Goal: Information Seeking & Learning: Learn about a topic

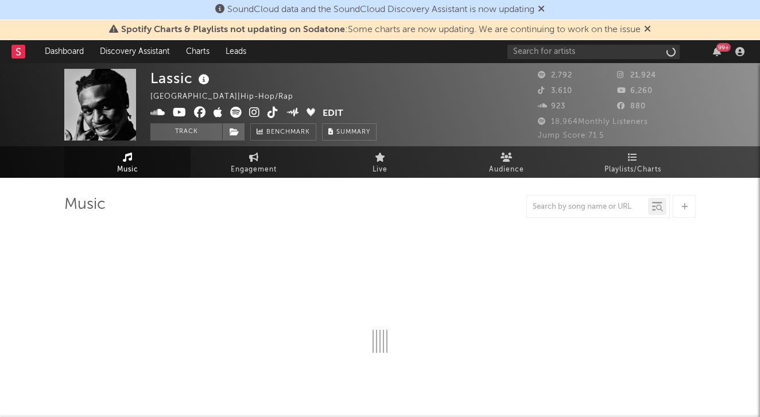
click at [653, 21] on div "Spotify Charts & Playlists not updating on Sodatone : Some charts are now updat…" at bounding box center [380, 30] width 760 height 20
select select "6m"
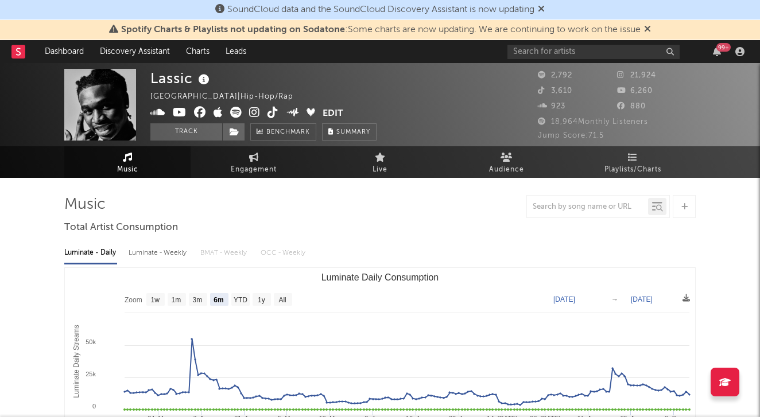
click at [647, 27] on icon at bounding box center [647, 28] width 7 height 9
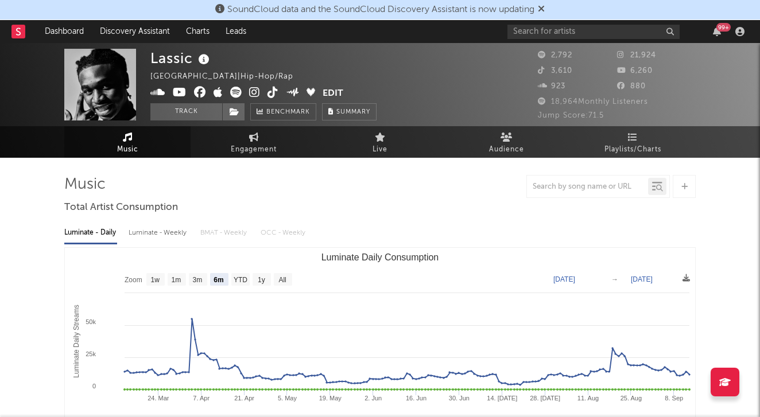
click at [544, 11] on icon at bounding box center [541, 8] width 7 height 9
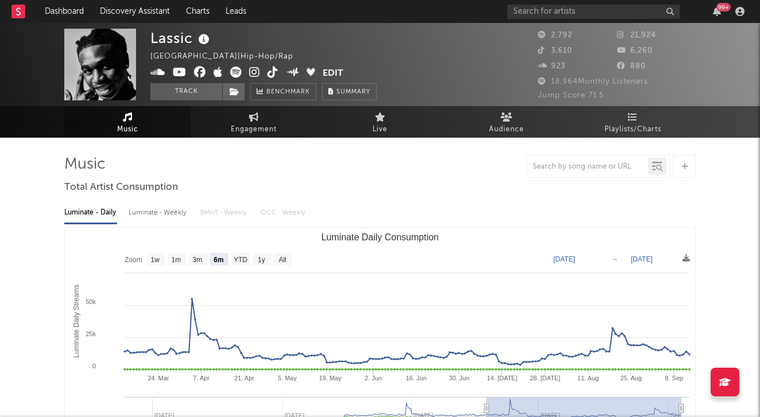
click at [542, 19] on div "99 +" at bounding box center [627, 11] width 241 height 23
click at [542, 17] on input "text" at bounding box center [593, 12] width 172 height 14
type input "l"
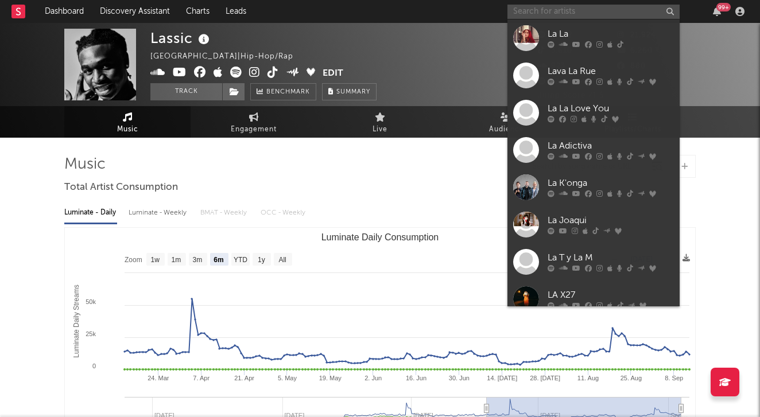
type input "-"
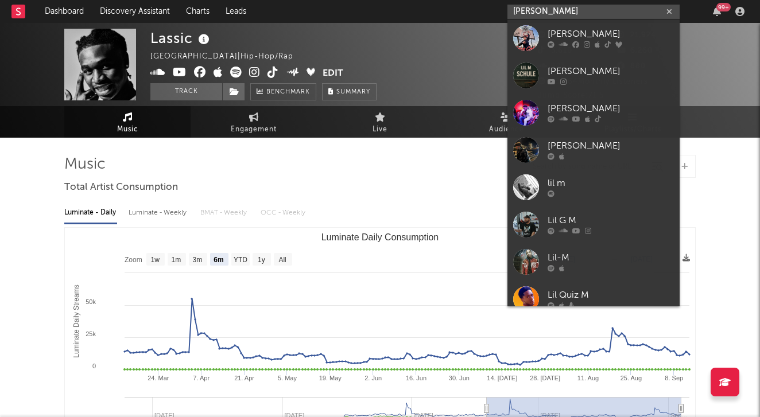
type input "lil mello"
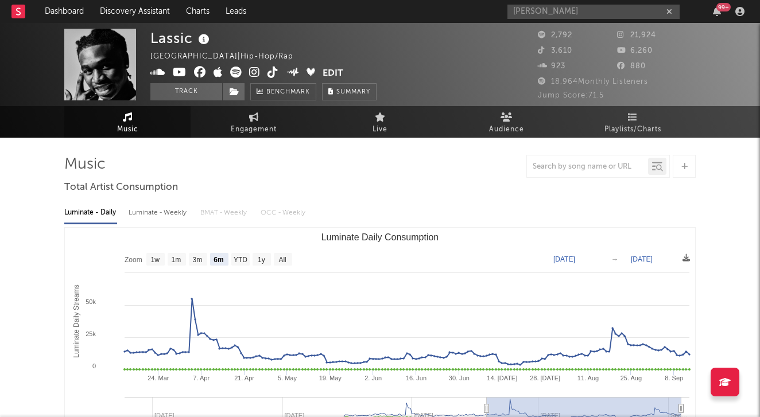
click at [625, 19] on div "lil mello 99 +" at bounding box center [627, 11] width 241 height 23
click at [603, 9] on input "lil mello" at bounding box center [593, 12] width 172 height 14
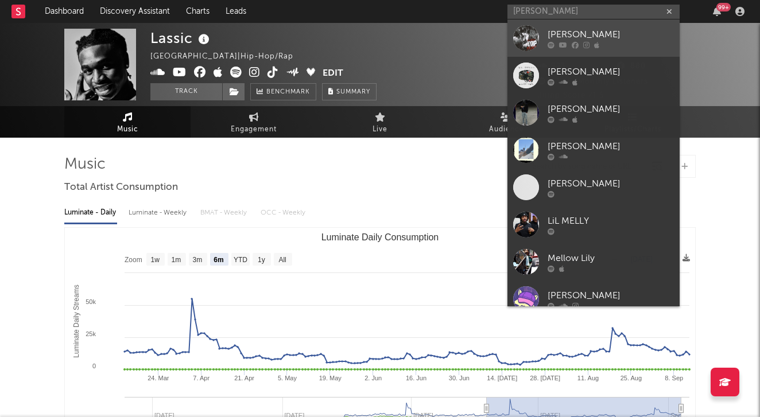
click at [595, 45] on icon at bounding box center [596, 44] width 5 height 7
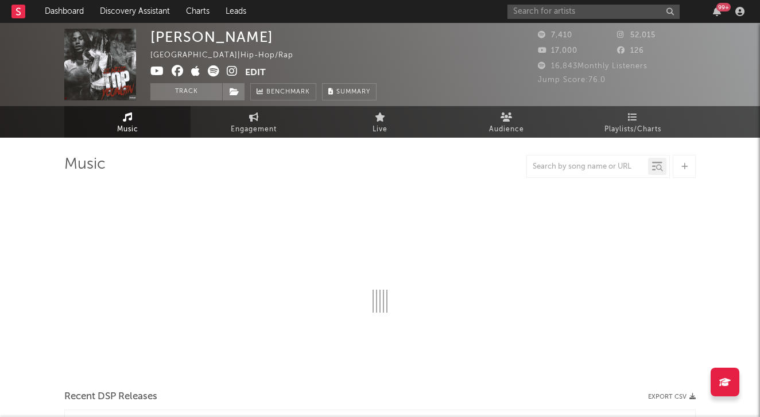
select select "6m"
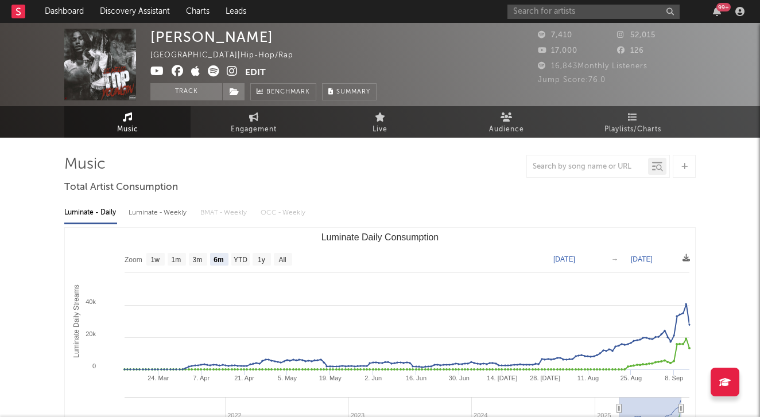
click at [160, 203] on div "Luminate - Weekly" at bounding box center [159, 213] width 60 height 20
select select "6m"
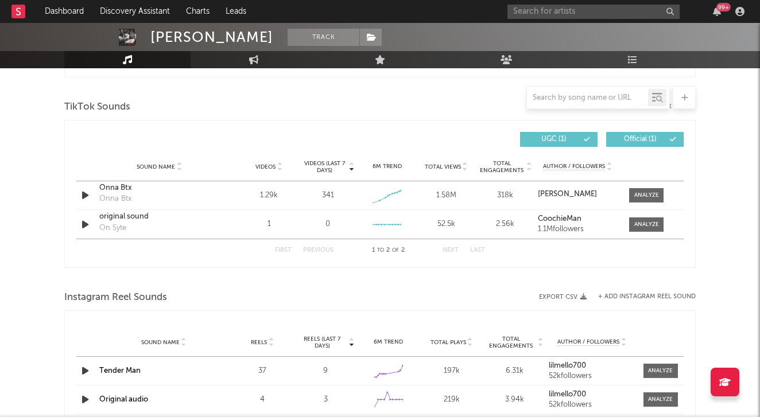
scroll to position [714, 0]
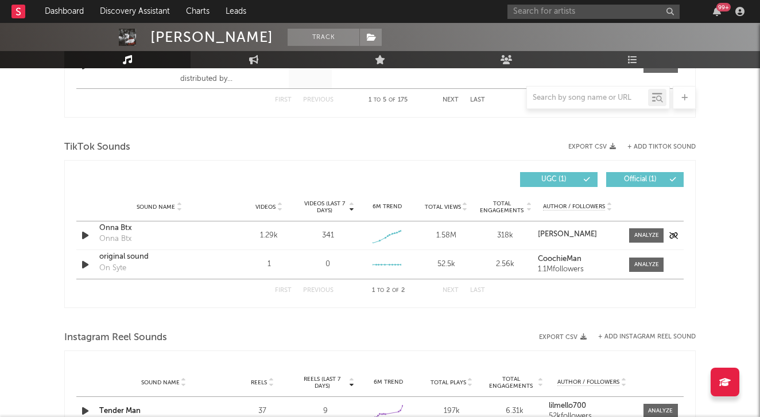
click at [117, 230] on div "Onna Btx" at bounding box center [159, 228] width 120 height 11
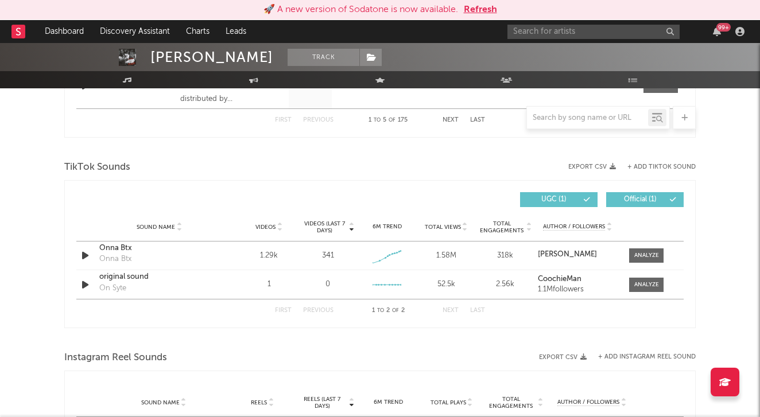
click at [487, 5] on button "Refresh" at bounding box center [480, 10] width 33 height 14
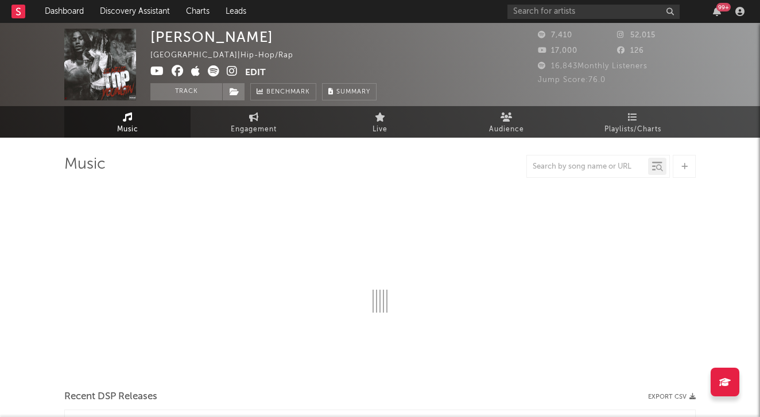
select select "6m"
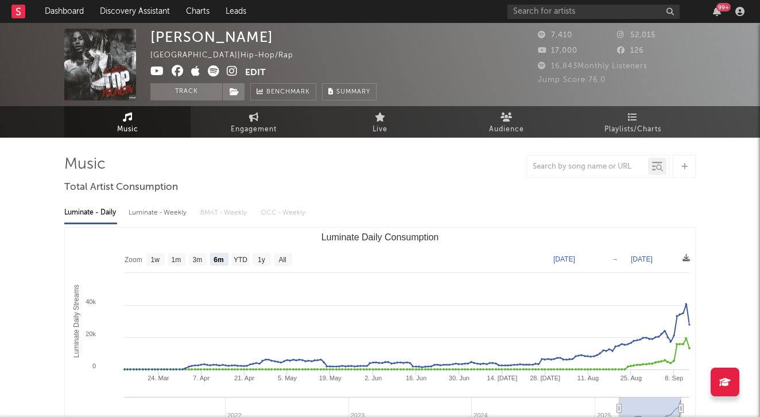
click at [154, 204] on div "Luminate - Weekly" at bounding box center [159, 213] width 60 height 20
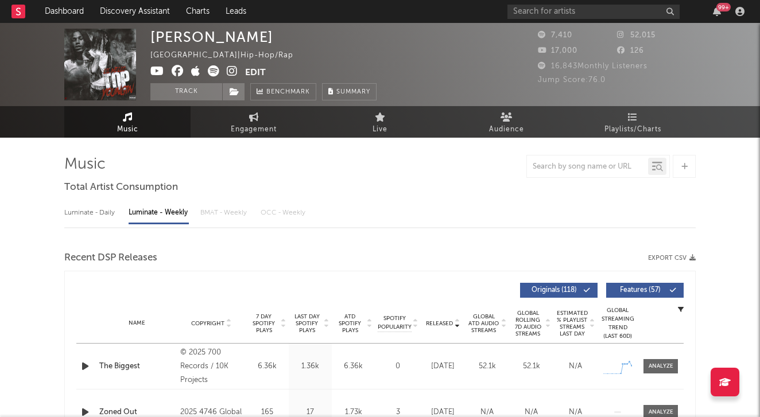
select select "6m"
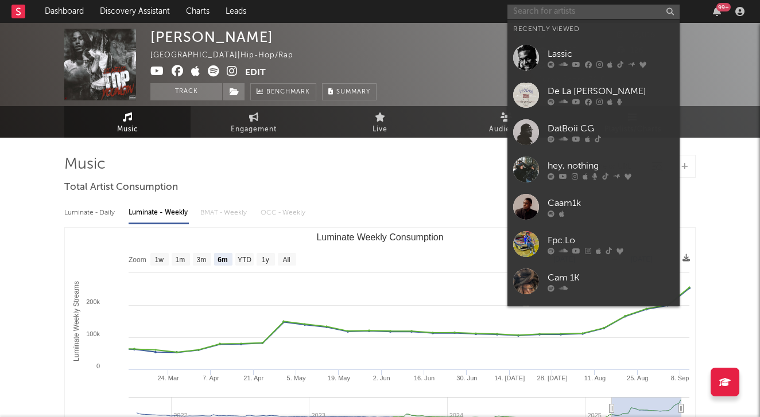
click at [523, 16] on input "text" at bounding box center [593, 12] width 172 height 14
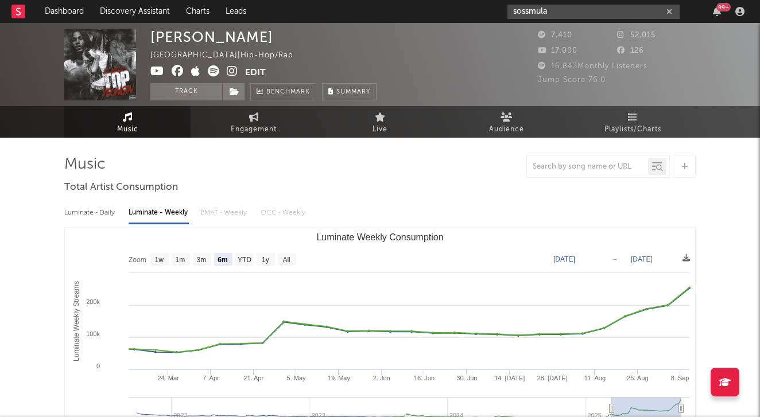
click at [581, 7] on input "sossmula" at bounding box center [593, 12] width 172 height 14
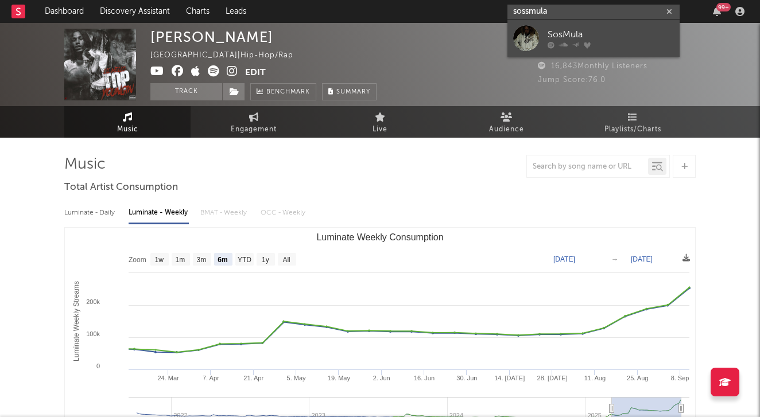
type input "sossmula"
click at [585, 39] on div "SosMula" at bounding box center [610, 35] width 126 height 14
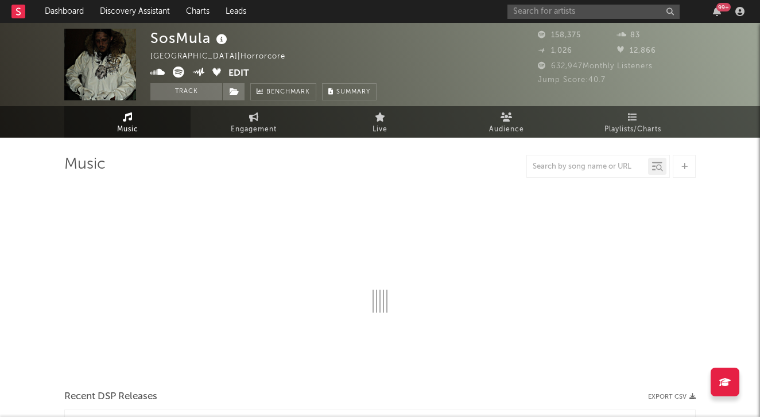
select select "6m"
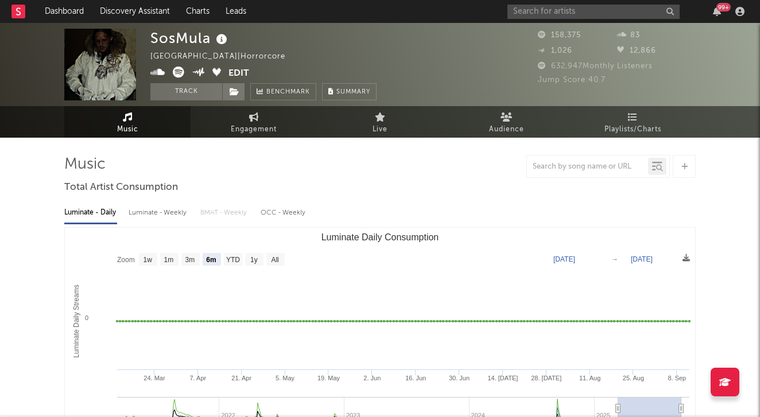
click at [143, 212] on div "Luminate - Weekly" at bounding box center [159, 213] width 60 height 20
select select "6m"
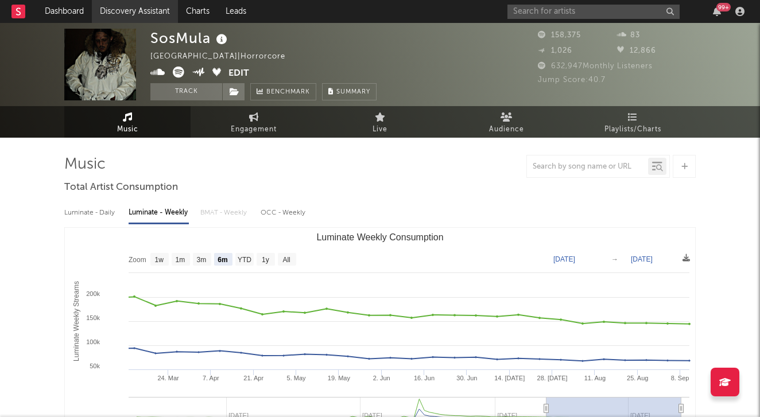
click at [121, 1] on link "Discovery Assistant" at bounding box center [135, 11] width 86 height 23
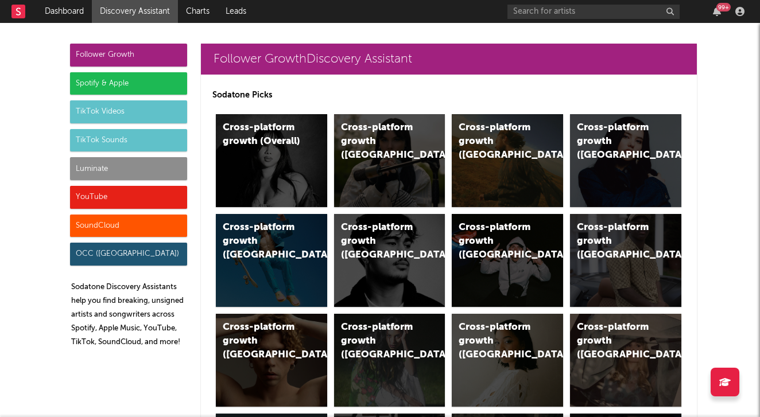
click at [317, 126] on div "Cross-platform growth (Overall)" at bounding box center [271, 160] width 111 height 93
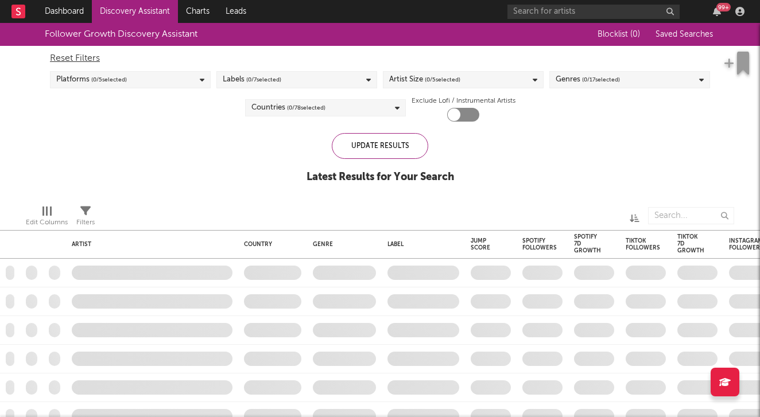
checkbox input "true"
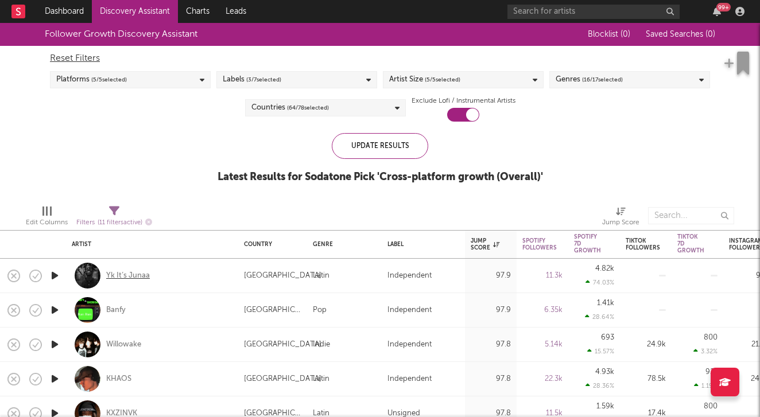
click at [114, 278] on div "Yk It’s Junaa" at bounding box center [128, 276] width 44 height 10
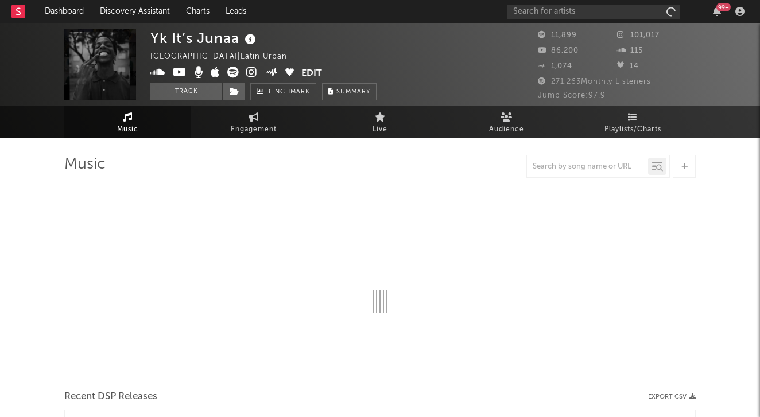
select select "1w"
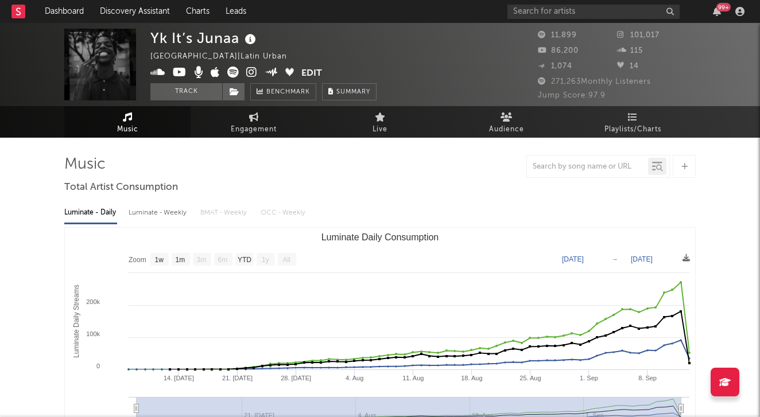
click at [153, 213] on div "Luminate - Weekly" at bounding box center [159, 213] width 60 height 20
select select "1w"
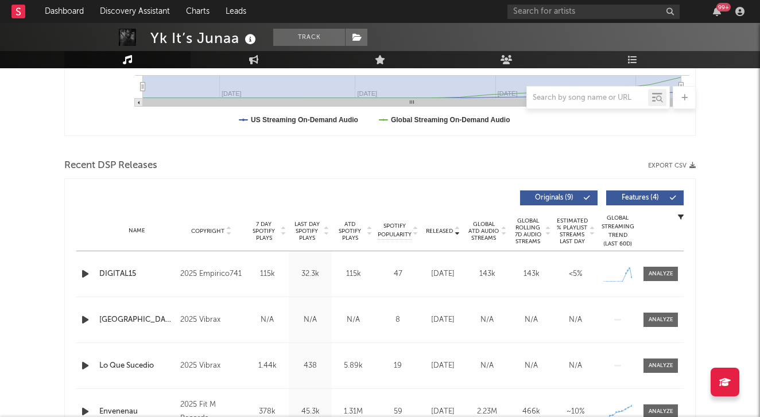
scroll to position [360, 0]
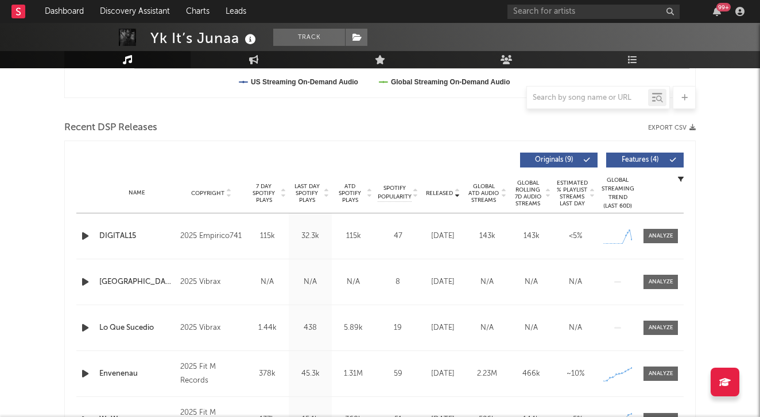
click at [87, 239] on icon "button" at bounding box center [85, 236] width 12 height 14
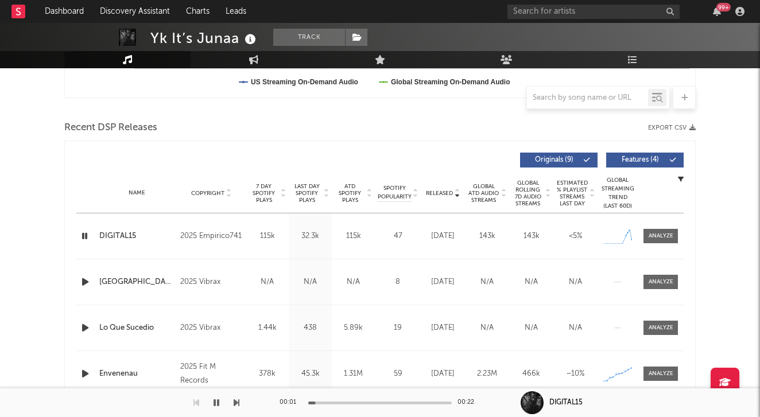
click at [87, 239] on icon "button" at bounding box center [84, 236] width 11 height 14
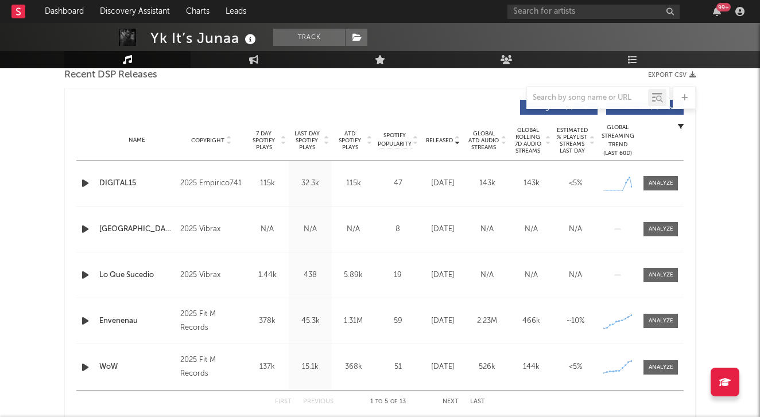
scroll to position [433, 0]
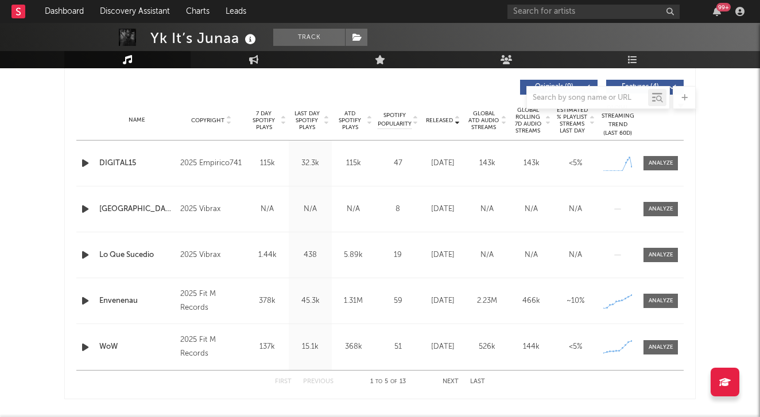
click at [86, 302] on icon "button" at bounding box center [85, 301] width 12 height 14
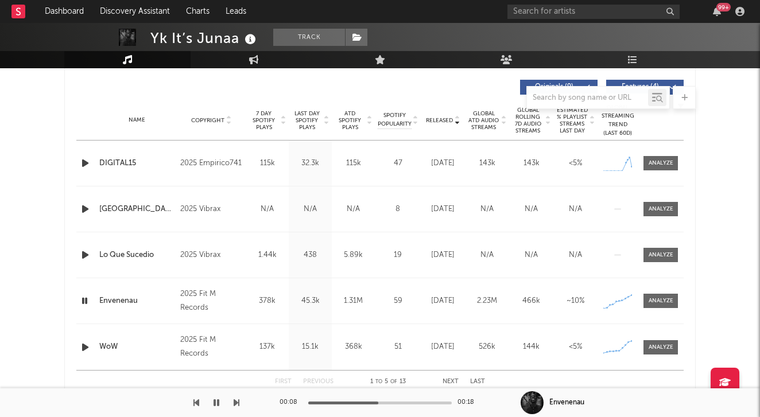
click at [216, 400] on icon "button" at bounding box center [216, 402] width 6 height 9
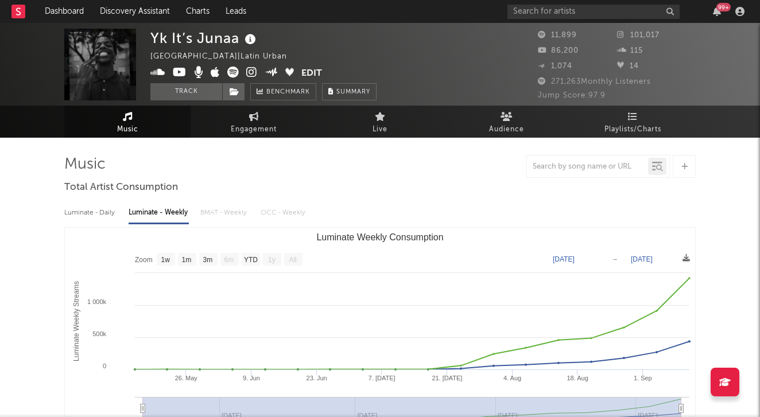
scroll to position [0, 0]
click at [250, 69] on icon at bounding box center [251, 72] width 11 height 11
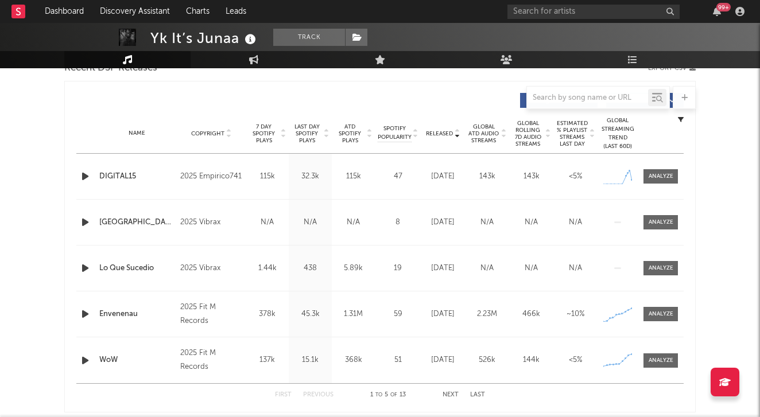
scroll to position [425, 0]
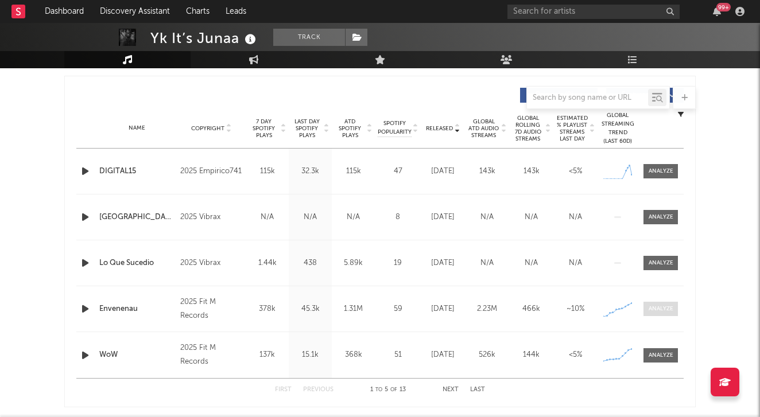
click at [655, 303] on span at bounding box center [660, 309] width 34 height 14
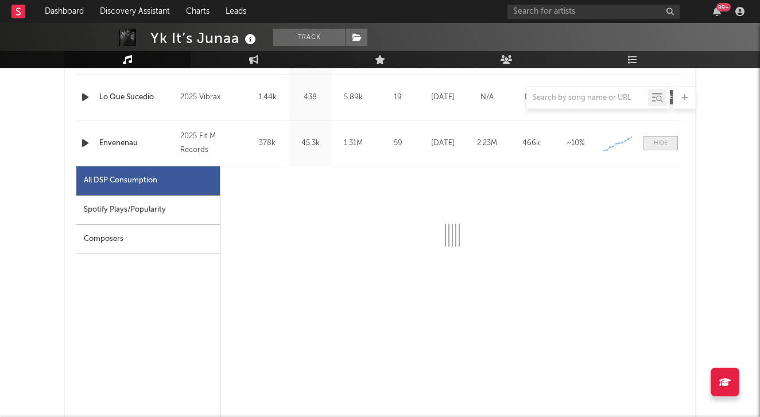
scroll to position [597, 0]
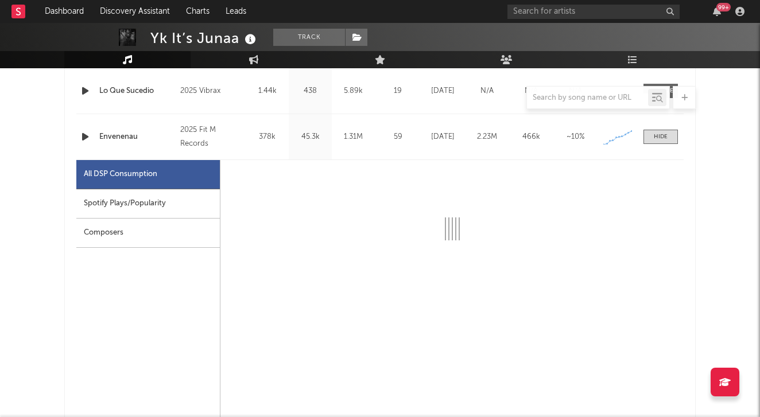
select select "1w"
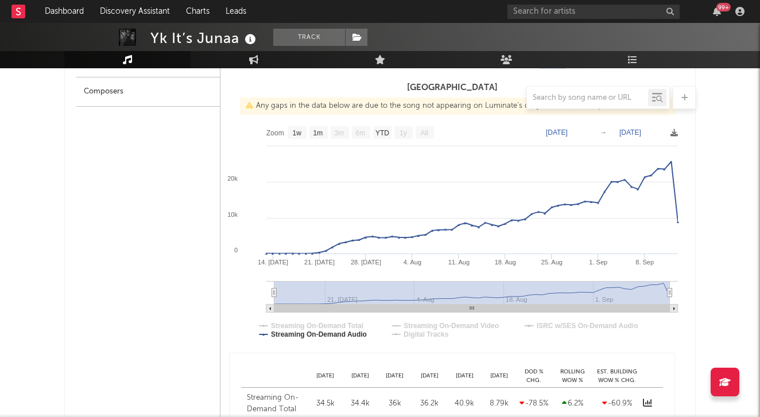
scroll to position [664, 0]
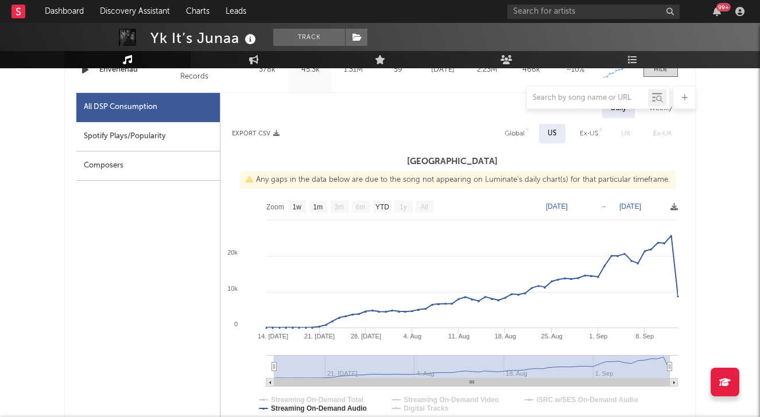
click at [586, 135] on div "Ex-US" at bounding box center [588, 134] width 18 height 14
select select "1w"
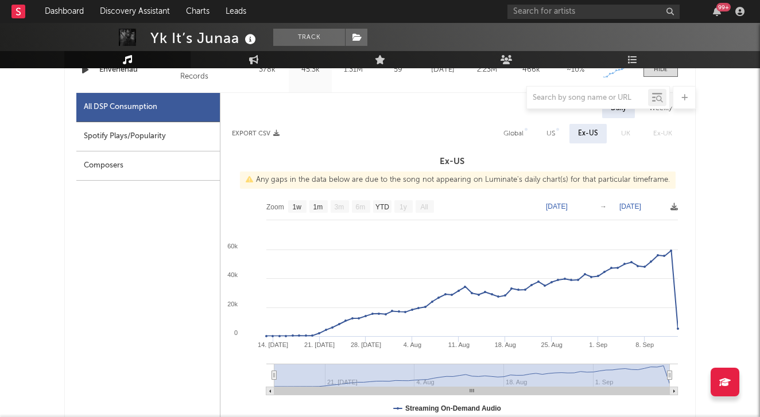
click at [547, 131] on div "US" at bounding box center [551, 134] width 26 height 20
select select "1w"
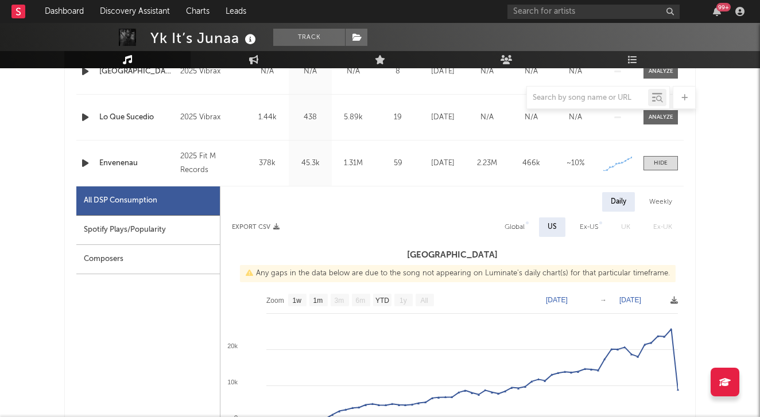
scroll to position [515, 0]
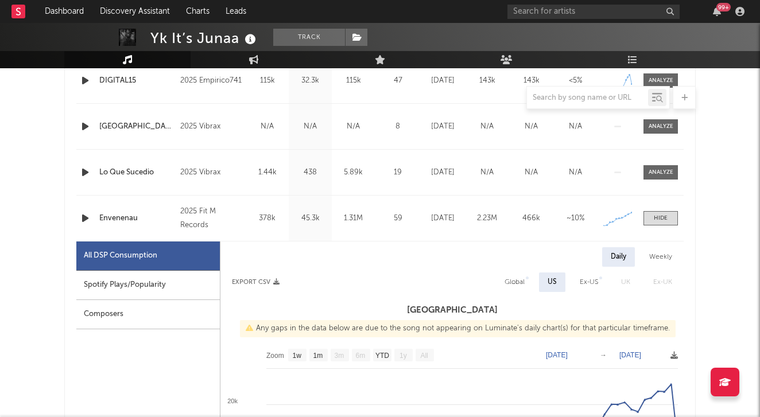
click at [234, 211] on div "2025 Fit M Records" at bounding box center [211, 219] width 63 height 28
click at [644, 210] on div "Name Envenenau Copyright 2025 Fit M Records Label Fit M Records Album Names Hur…" at bounding box center [379, 218] width 607 height 45
click at [645, 212] on span at bounding box center [660, 218] width 34 height 14
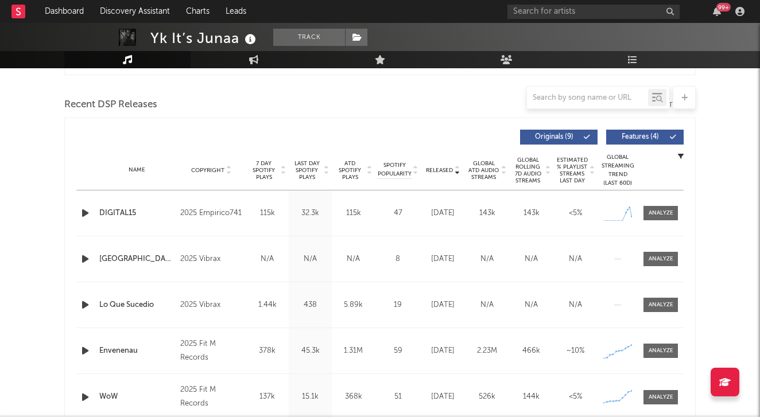
scroll to position [373, 0]
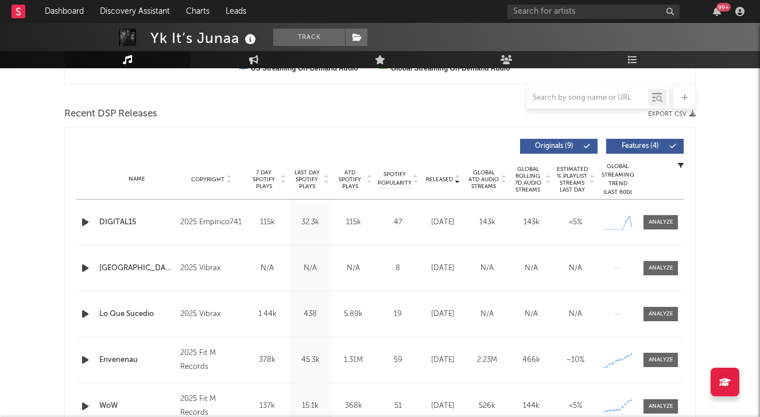
click at [458, 181] on icon at bounding box center [457, 182] width 6 height 5
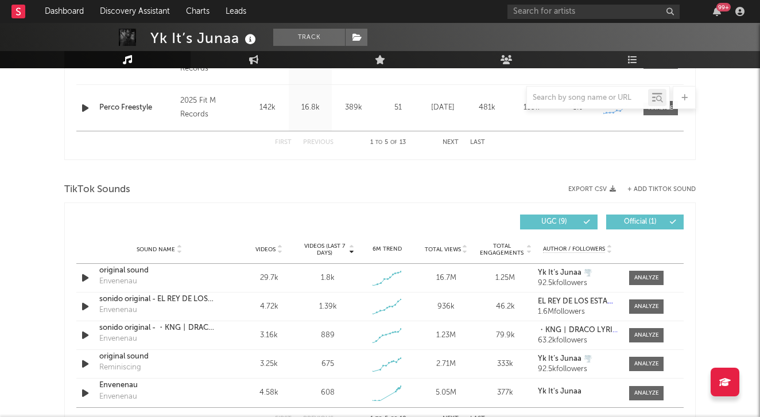
scroll to position [673, 0]
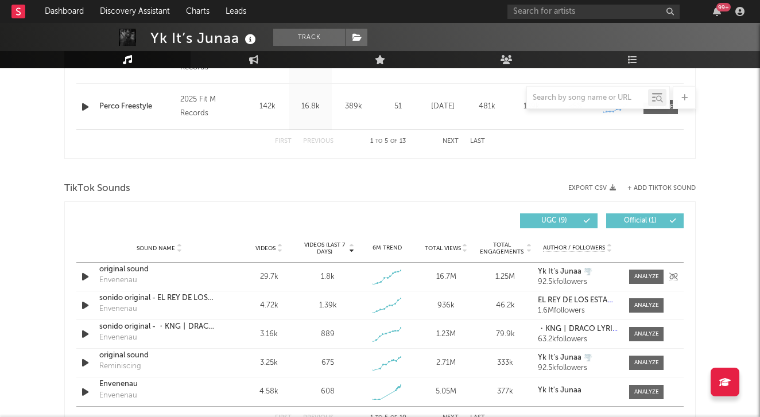
click at [104, 271] on div "original sound" at bounding box center [159, 269] width 120 height 11
click at [307, 44] on button "Track" at bounding box center [309, 37] width 72 height 17
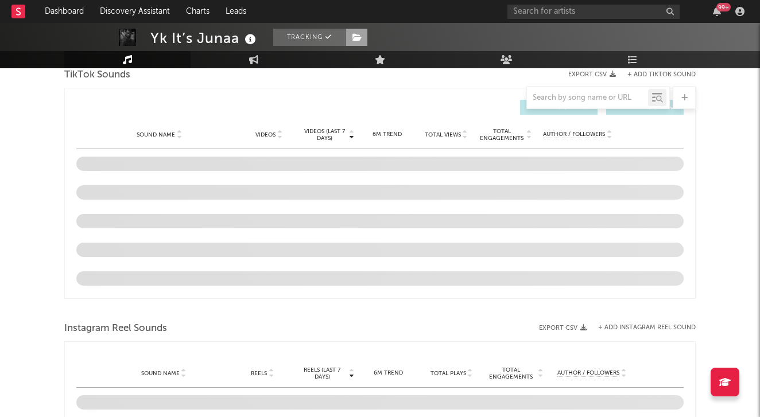
click at [353, 38] on icon at bounding box center [357, 37] width 10 height 8
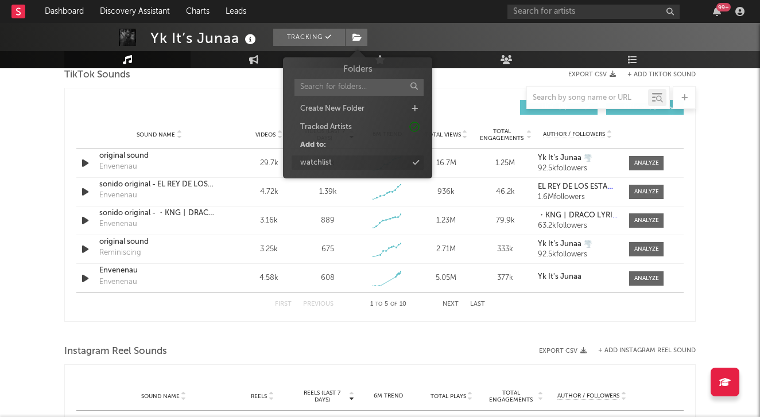
select select "1w"
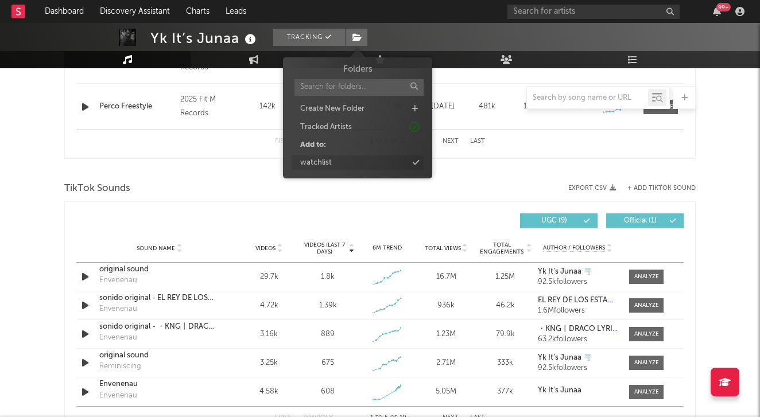
click at [345, 162] on div "watchlist" at bounding box center [357, 162] width 132 height 15
